Goal: Complete application form: Fill out and submit a form for a specific purpose

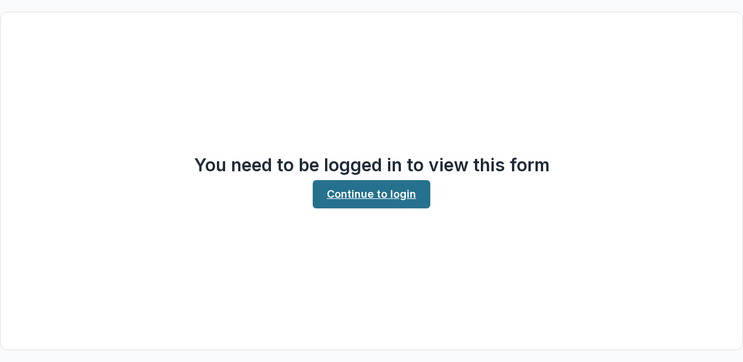
click at [378, 195] on link "Continue to login" at bounding box center [372, 194] width 118 height 28
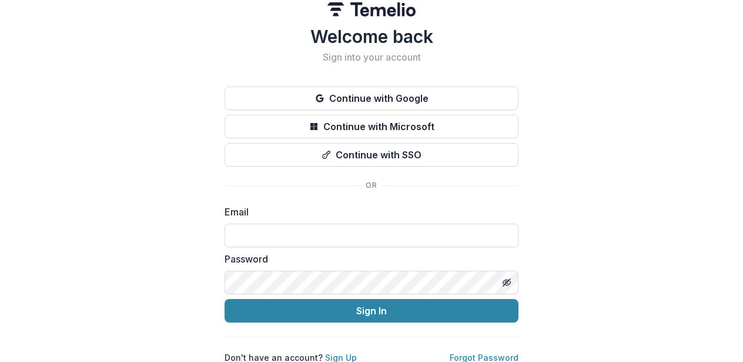
scroll to position [23, 0]
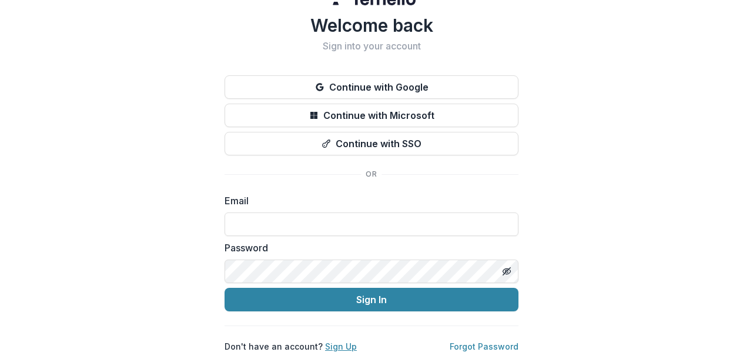
click at [335, 347] on link "Sign Up" at bounding box center [341, 346] width 32 height 10
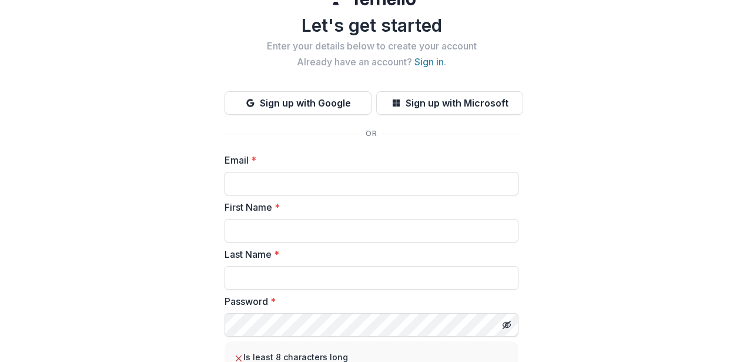
click at [275, 182] on input "Email *" at bounding box center [372, 184] width 294 height 24
type input "**********"
click at [249, 229] on input "First Name *" at bounding box center [372, 231] width 294 height 24
type input "******"
click at [243, 282] on input "Last Name *" at bounding box center [372, 278] width 294 height 24
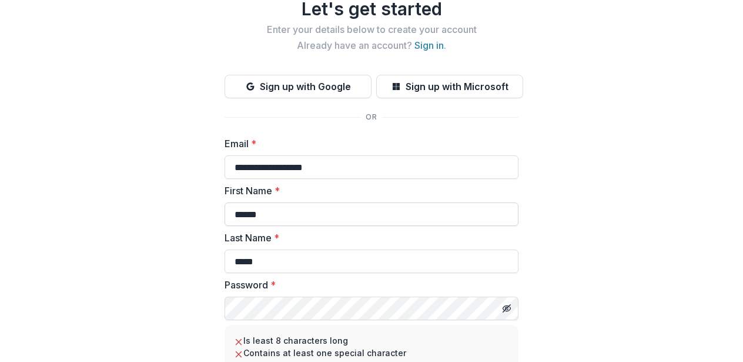
scroll to position [172, 0]
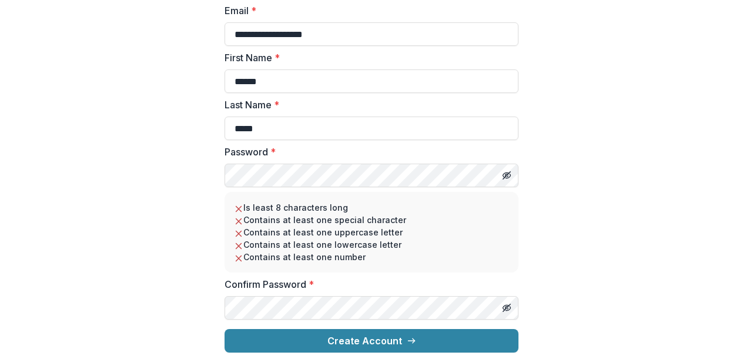
type input "*****"
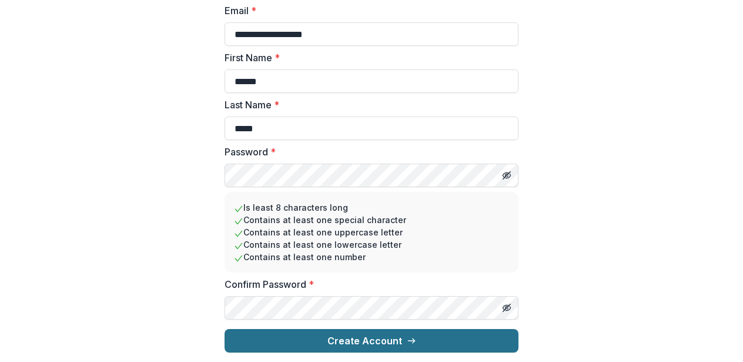
click at [375, 343] on button "Create Account" at bounding box center [372, 341] width 294 height 24
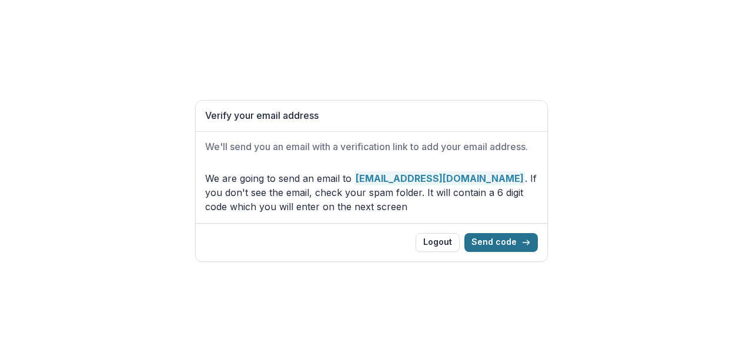
click at [501, 245] on button "Send code" at bounding box center [502, 242] width 74 height 19
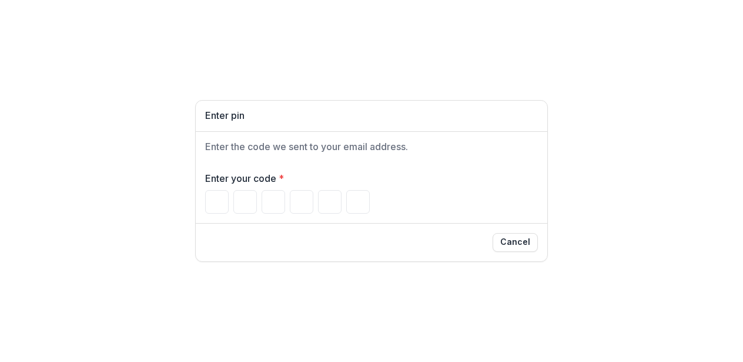
type input "*"
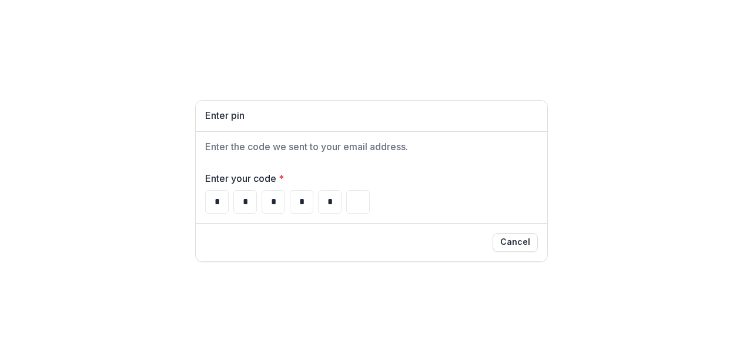
type input "*"
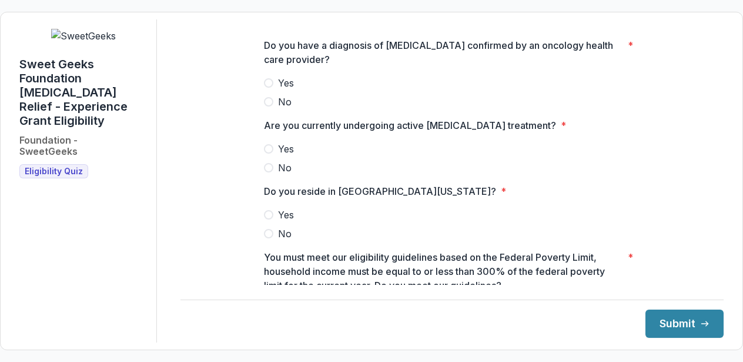
click at [267, 84] on span at bounding box center [268, 82] width 9 height 9
click at [266, 151] on span at bounding box center [268, 148] width 9 height 9
click at [271, 214] on span at bounding box center [268, 214] width 9 height 9
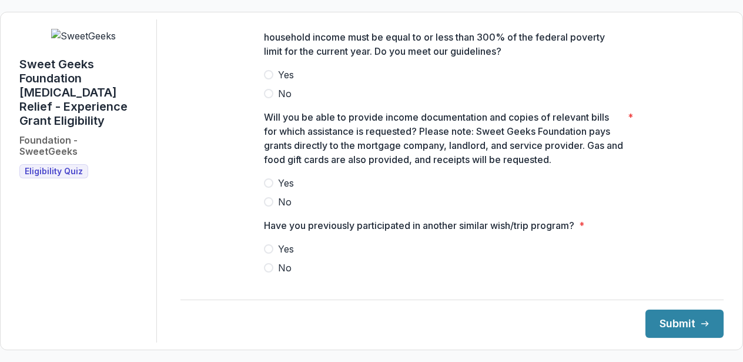
scroll to position [235, 0]
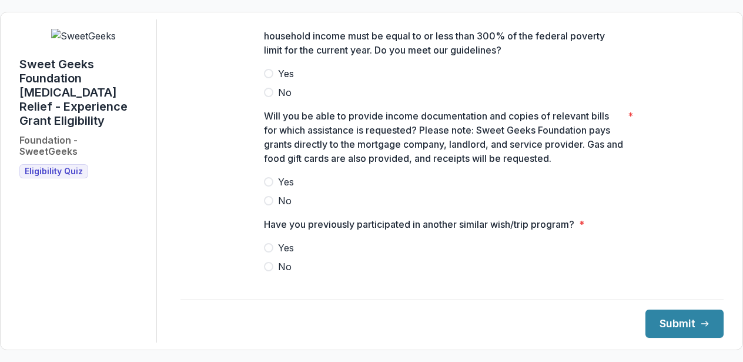
click at [269, 268] on span at bounding box center [268, 266] width 9 height 9
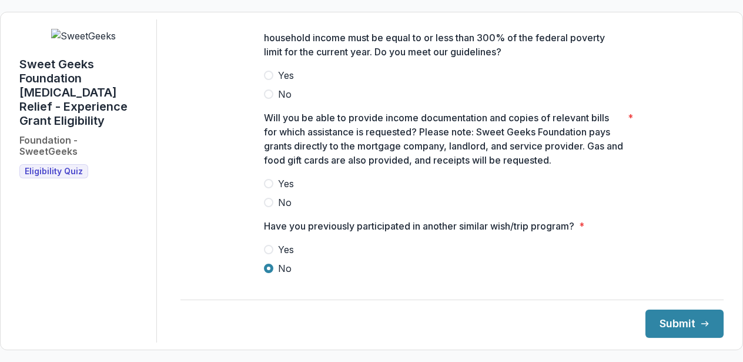
scroll to position [233, 0]
click at [268, 184] on span at bounding box center [268, 183] width 9 height 9
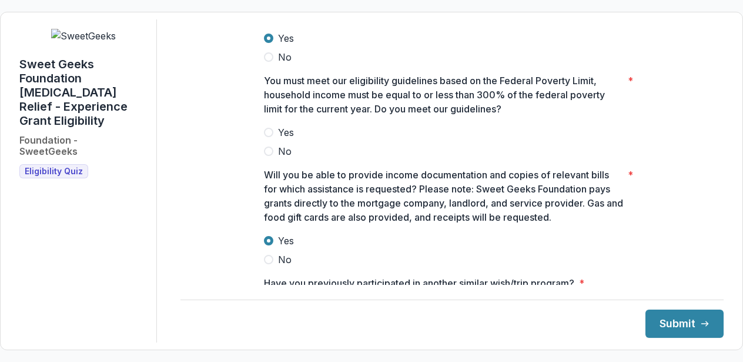
scroll to position [46, 0]
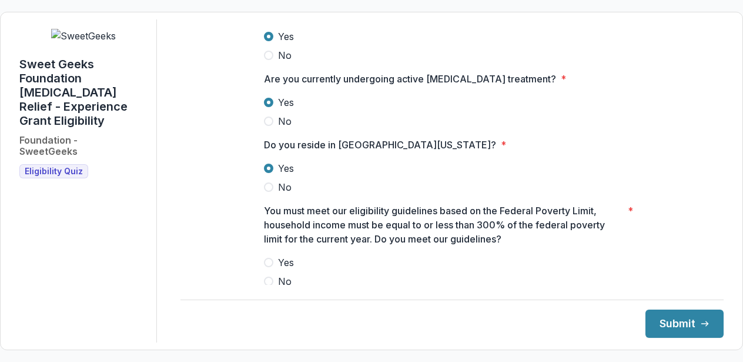
click at [269, 264] on span at bounding box center [268, 262] width 9 height 9
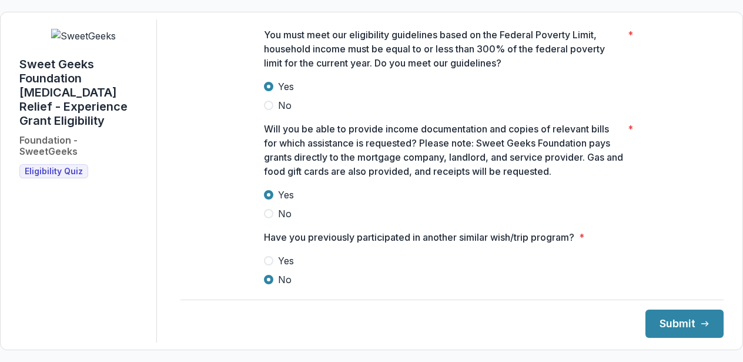
scroll to position [243, 0]
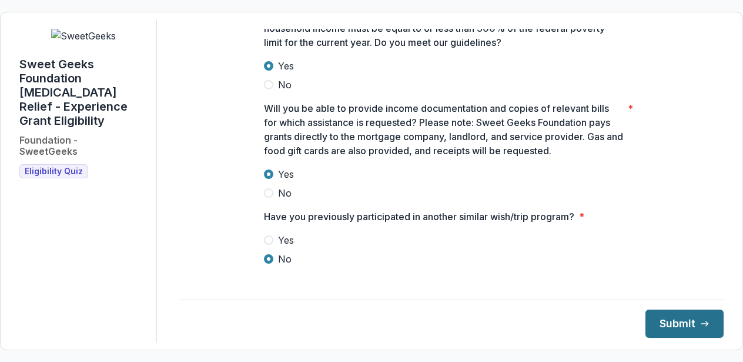
click at [671, 325] on button "Submit" at bounding box center [685, 323] width 78 height 28
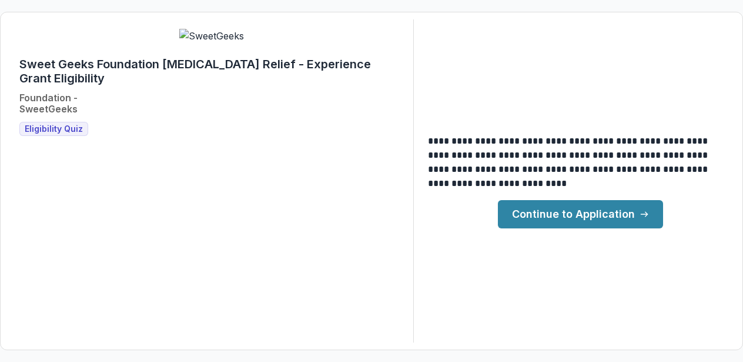
click at [545, 221] on link "Continue to Application" at bounding box center [580, 214] width 165 height 28
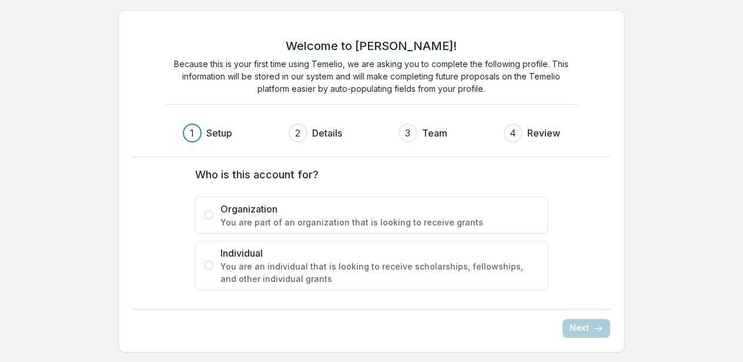
click at [209, 266] on span at bounding box center [208, 265] width 9 height 9
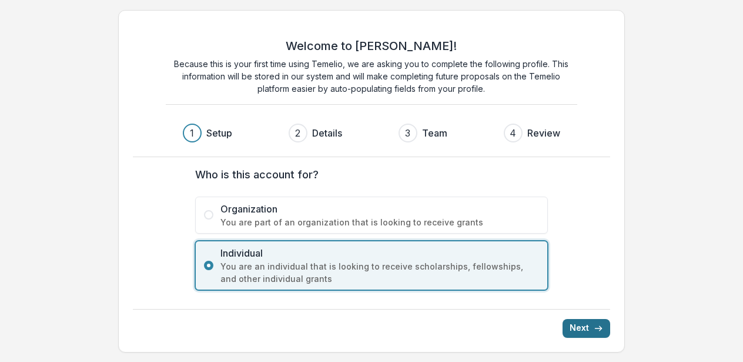
click at [580, 331] on button "Next" at bounding box center [587, 328] width 48 height 19
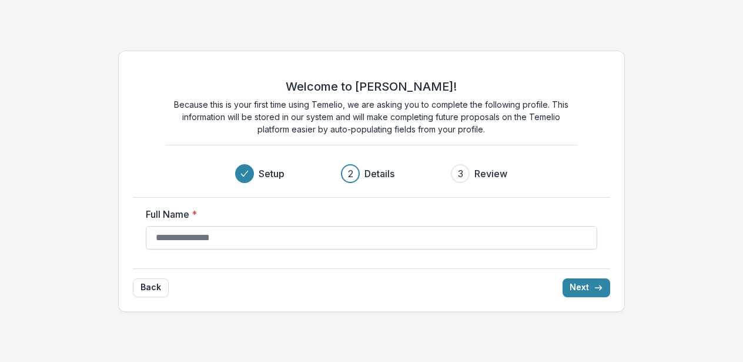
click at [171, 238] on input "Full Name *" at bounding box center [372, 238] width 452 height 24
type input "**********"
click at [580, 288] on button "Next" at bounding box center [587, 287] width 48 height 19
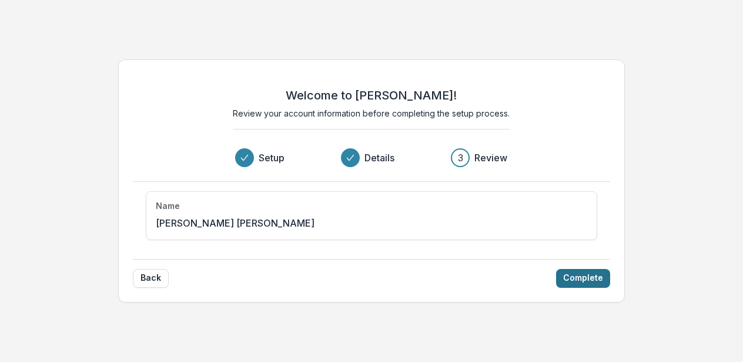
click at [581, 279] on button "Complete" at bounding box center [583, 278] width 54 height 19
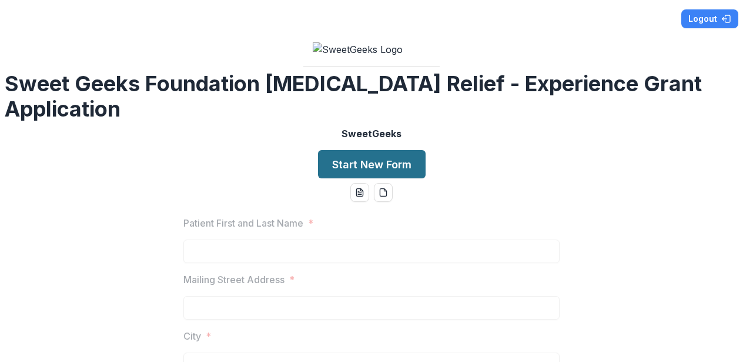
click at [359, 178] on button "Start New Form" at bounding box center [372, 164] width 108 height 28
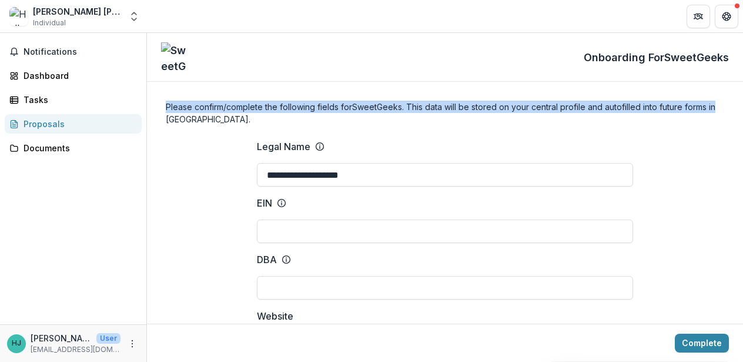
drag, startPoint x: 739, startPoint y: 76, endPoint x: 737, endPoint y: 106, distance: 29.5
click at [138, 16] on icon "Open entity switcher" at bounding box center [134, 17] width 12 height 12
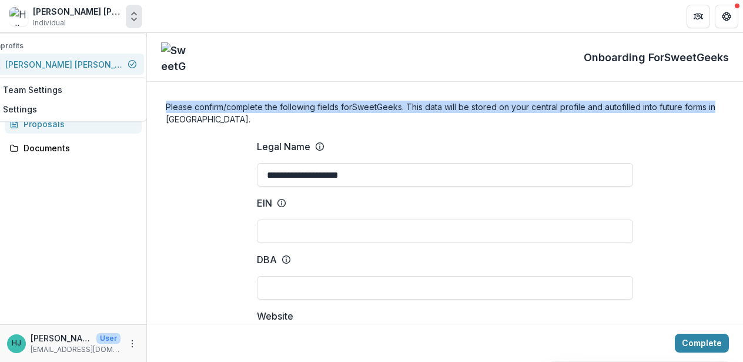
click at [69, 65] on div "[PERSON_NAME] [PERSON_NAME]" at bounding box center [64, 64] width 118 height 12
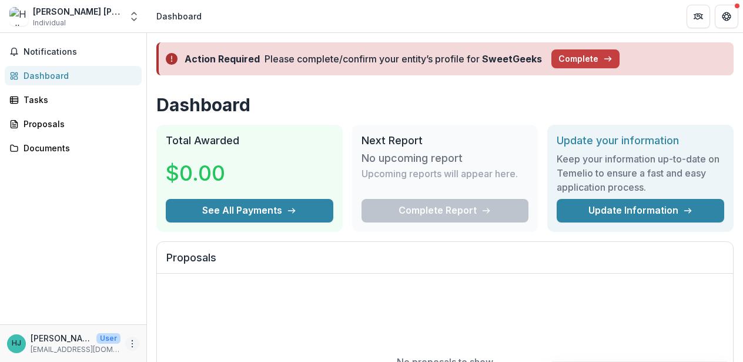
click at [132, 341] on icon "More" at bounding box center [132, 343] width 9 height 9
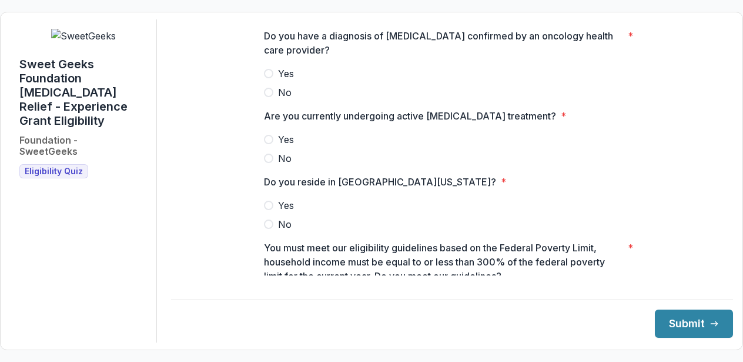
click at [269, 78] on span at bounding box center [268, 73] width 9 height 9
click at [266, 144] on span at bounding box center [268, 139] width 9 height 9
click at [266, 210] on span at bounding box center [268, 205] width 9 height 9
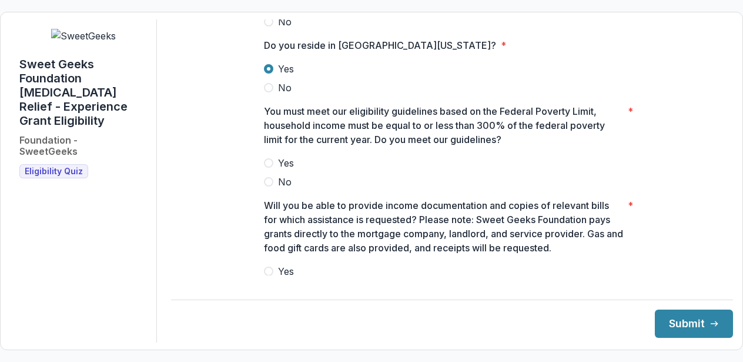
scroll to position [159, 0]
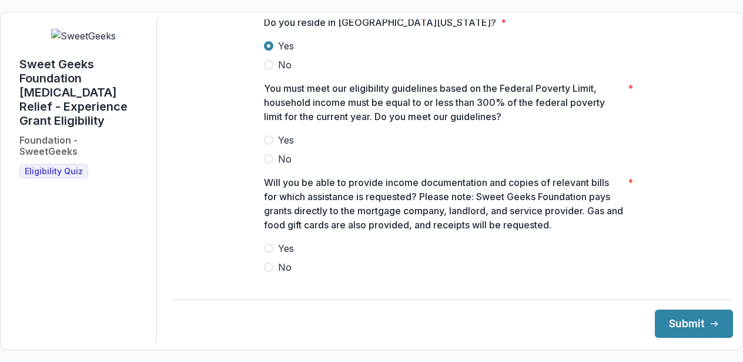
click at [268, 145] on span at bounding box center [268, 139] width 9 height 9
click at [268, 253] on span at bounding box center [268, 248] width 9 height 9
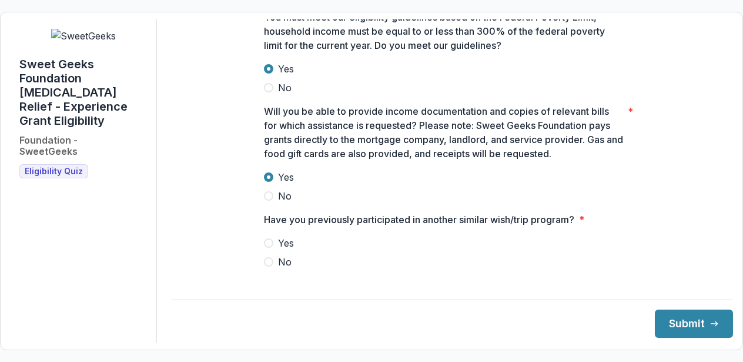
scroll to position [243, 0]
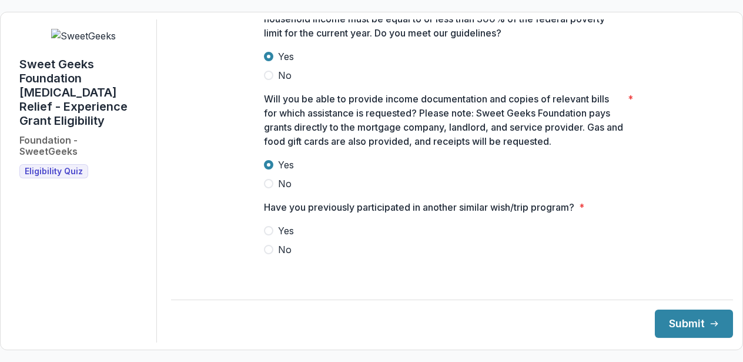
click at [268, 254] on span at bounding box center [268, 249] width 9 height 9
click at [665, 322] on button "Submit" at bounding box center [694, 323] width 78 height 28
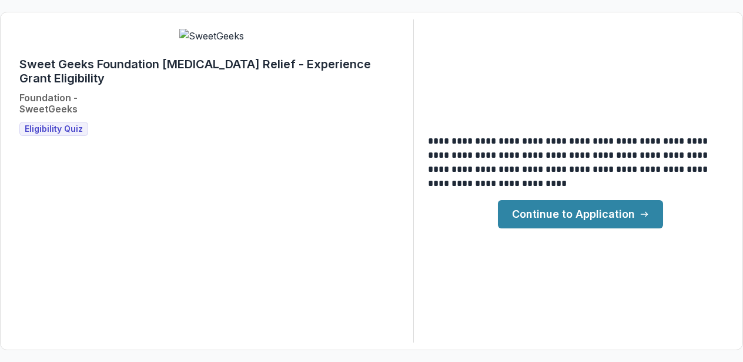
click at [526, 214] on link "Continue to Application" at bounding box center [580, 214] width 165 height 28
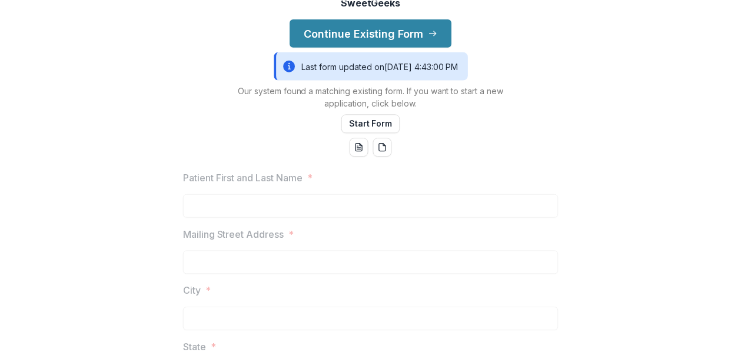
scroll to position [100, 0]
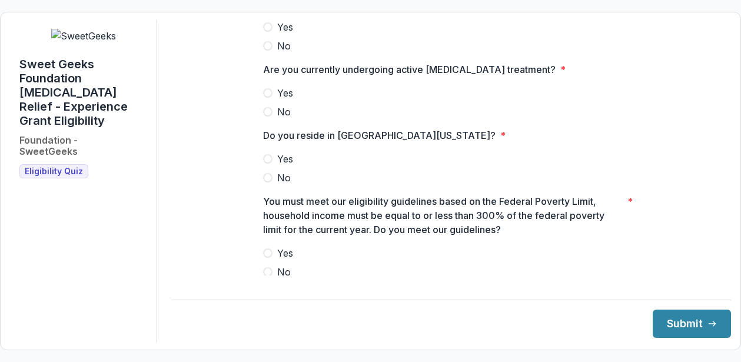
scroll to position [29, 0]
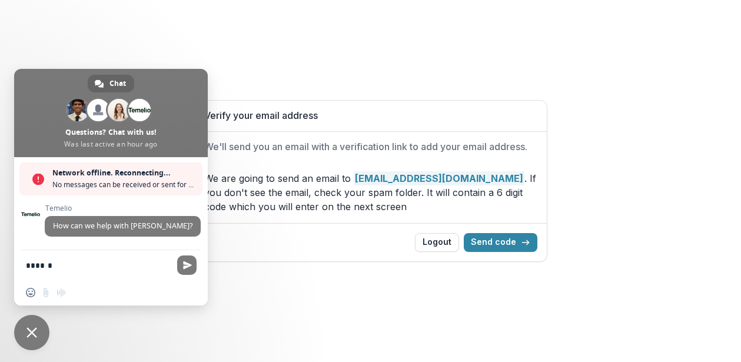
type textarea "**********"
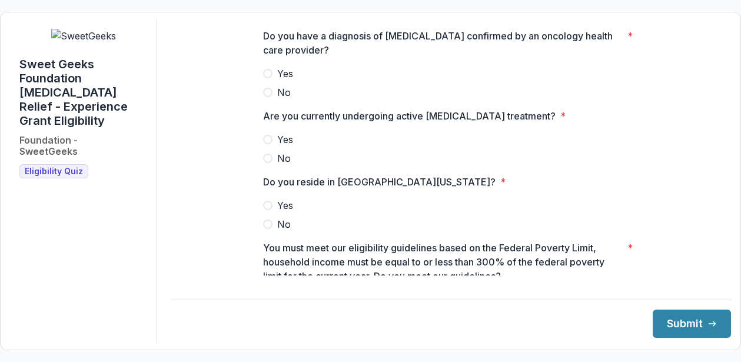
click at [267, 78] on span at bounding box center [267, 73] width 9 height 9
click at [268, 144] on span at bounding box center [267, 139] width 9 height 9
click at [264, 210] on span at bounding box center [267, 205] width 9 height 9
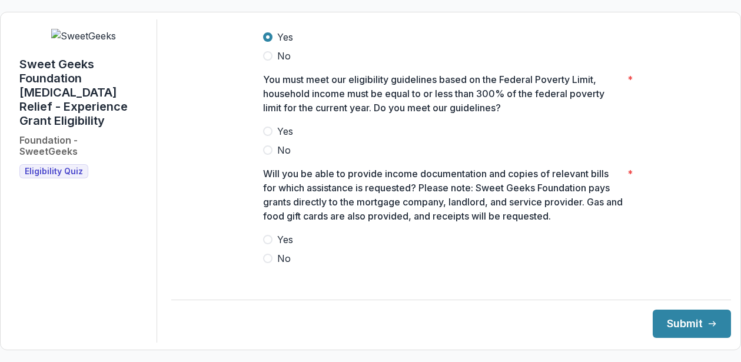
scroll to position [183, 0]
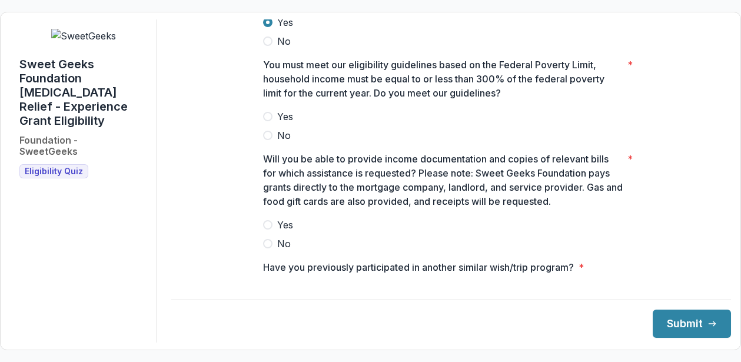
click at [266, 121] on span at bounding box center [267, 116] width 9 height 9
click at [267, 229] on span at bounding box center [267, 224] width 9 height 9
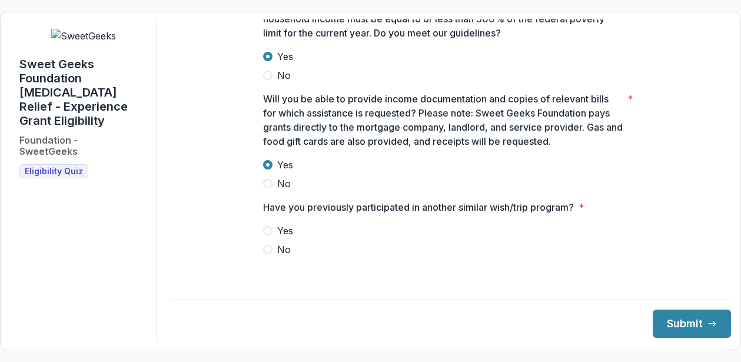
click at [266, 254] on span at bounding box center [267, 249] width 9 height 9
click at [673, 326] on button "Submit" at bounding box center [691, 323] width 78 height 28
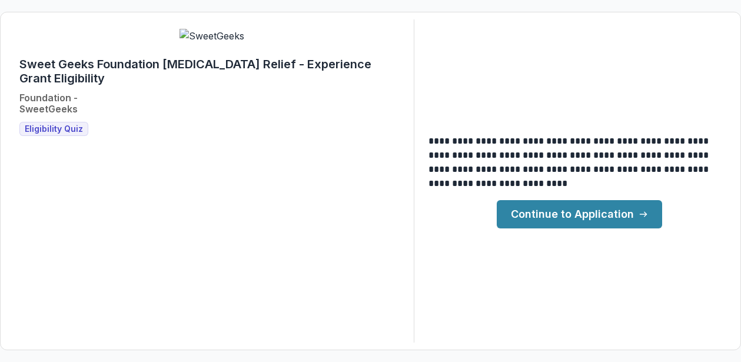
click at [529, 216] on link "Continue to Application" at bounding box center [578, 214] width 165 height 28
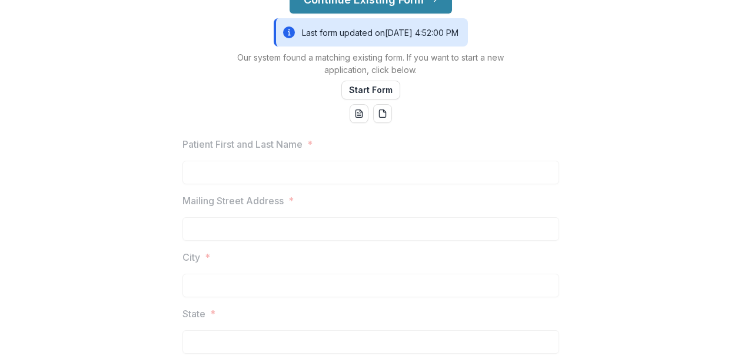
scroll to position [189, 0]
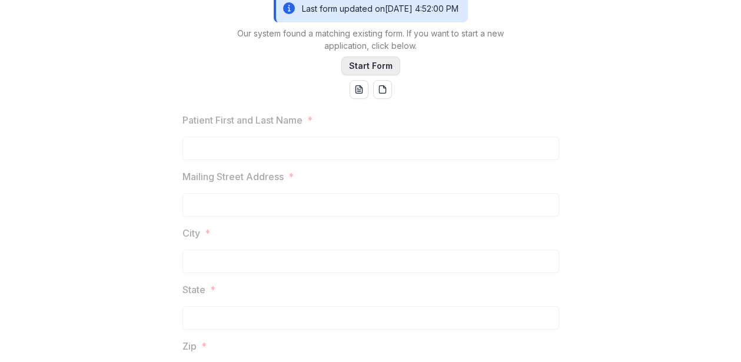
click at [361, 75] on button "Start Form" at bounding box center [370, 65] width 59 height 19
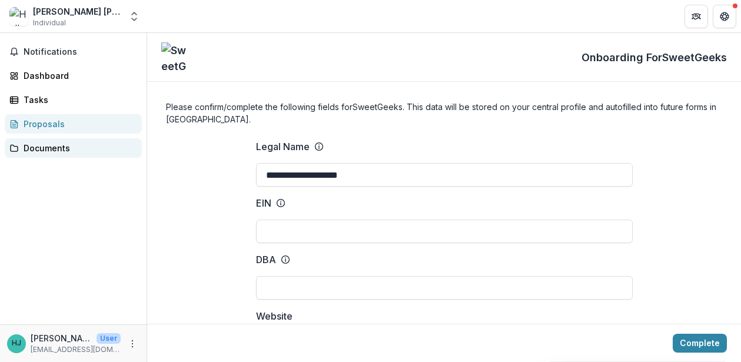
click at [49, 148] on div "Documents" at bounding box center [78, 148] width 109 height 12
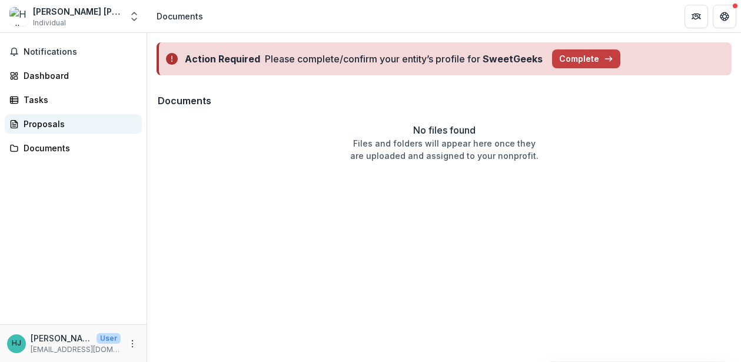
click at [48, 128] on div "Proposals" at bounding box center [78, 124] width 109 height 12
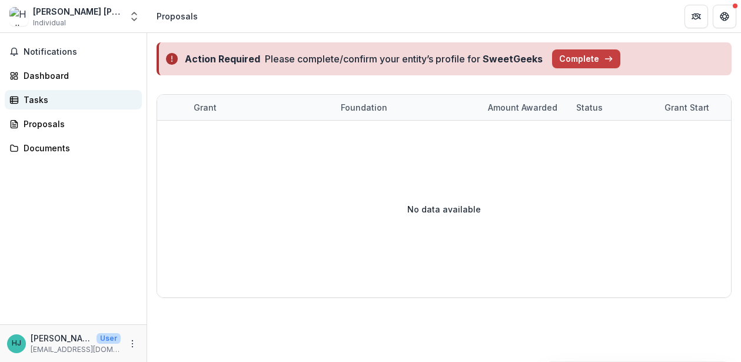
click at [43, 96] on div "Tasks" at bounding box center [78, 100] width 109 height 12
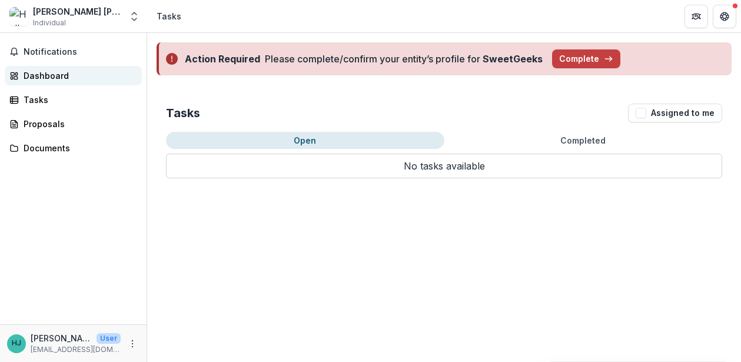
click at [44, 74] on div "Dashboard" at bounding box center [78, 75] width 109 height 12
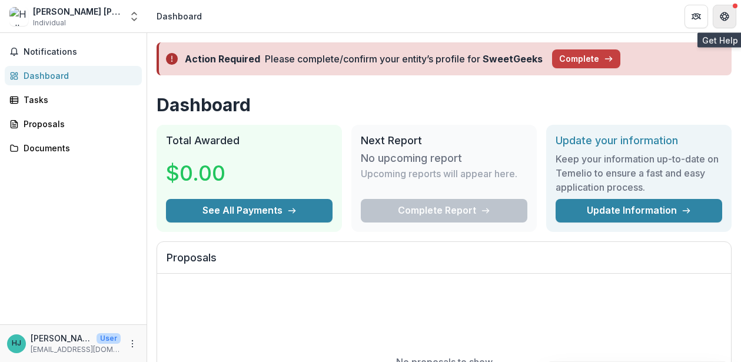
click at [724, 14] on icon "Get Help" at bounding box center [724, 13] width 3 height 2
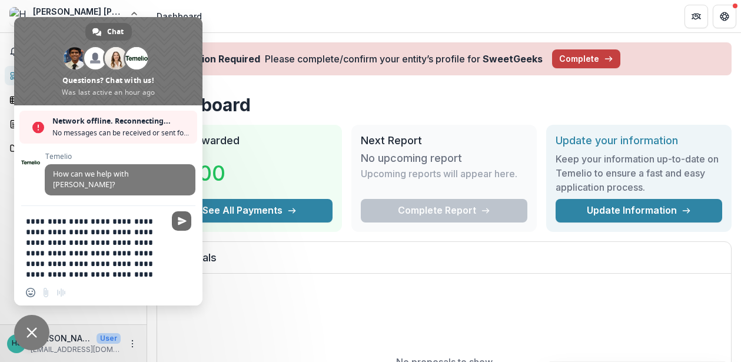
type textarea "**********"
click at [182, 222] on span "Send" at bounding box center [182, 220] width 9 height 9
click at [181, 218] on span "Send" at bounding box center [182, 220] width 9 height 9
click at [182, 223] on span "Send" at bounding box center [182, 220] width 9 height 9
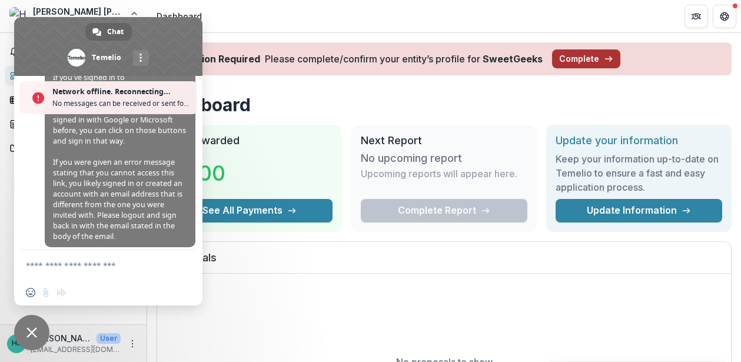
scroll to position [356, 0]
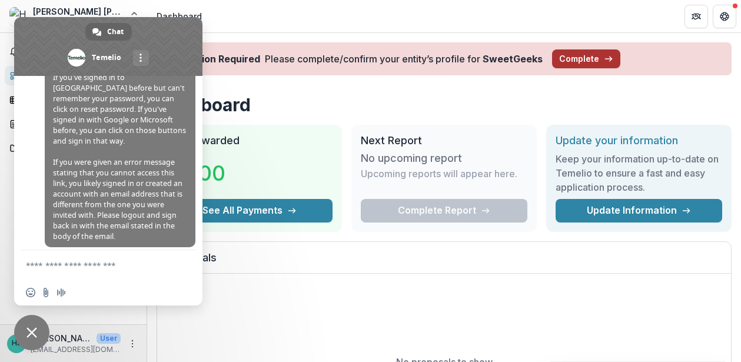
click at [570, 55] on button "Complete" at bounding box center [586, 58] width 68 height 19
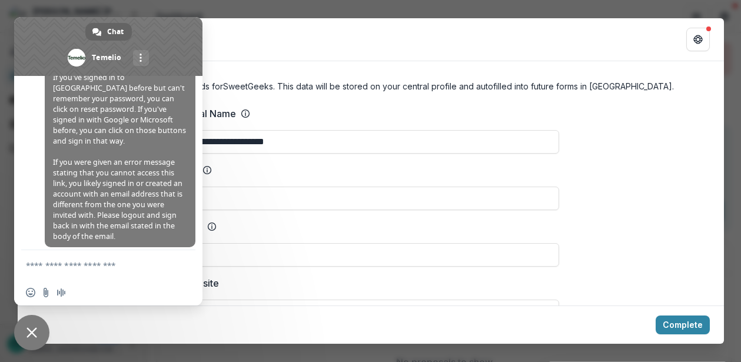
click at [229, 33] on div "Onboarding For SweetGeeks" at bounding box center [371, 39] width 706 height 43
click at [32, 38] on span at bounding box center [108, 46] width 188 height 59
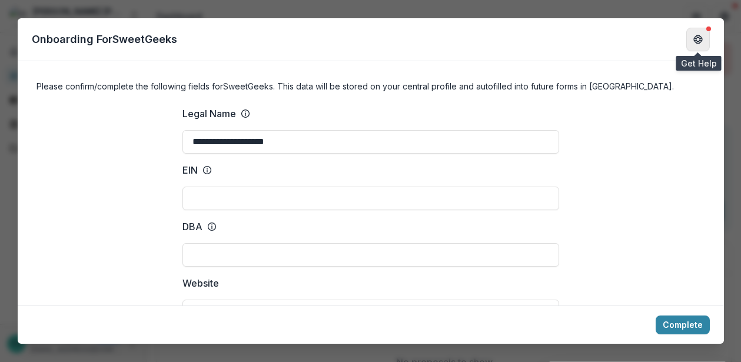
click at [698, 42] on icon "Get Help" at bounding box center [697, 42] width 3 height 2
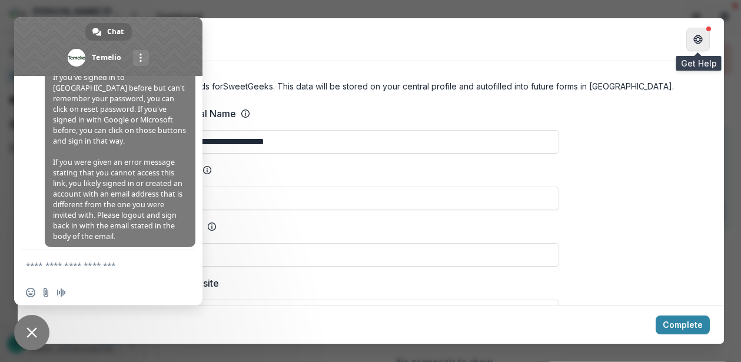
click at [698, 40] on icon "Get Help" at bounding box center [697, 39] width 9 height 9
